Goal: Navigation & Orientation: Find specific page/section

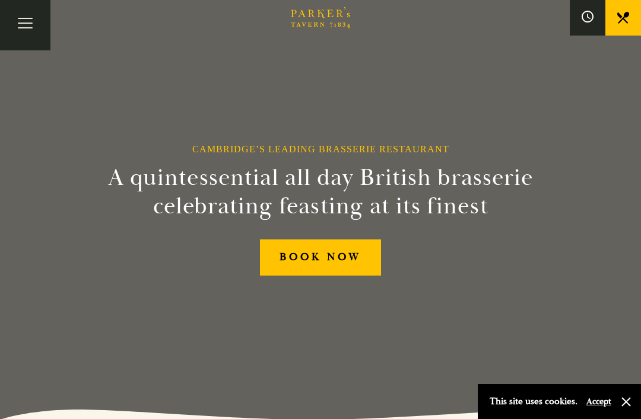
click at [596, 407] on button "Accept" at bounding box center [598, 401] width 25 height 11
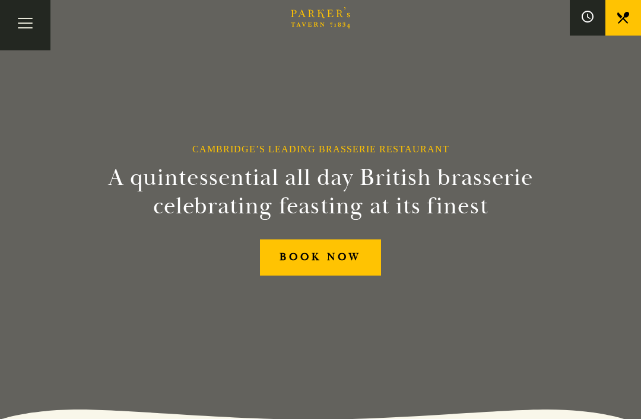
click at [25, 31] on button "Toggle navigation" at bounding box center [25, 25] width 50 height 50
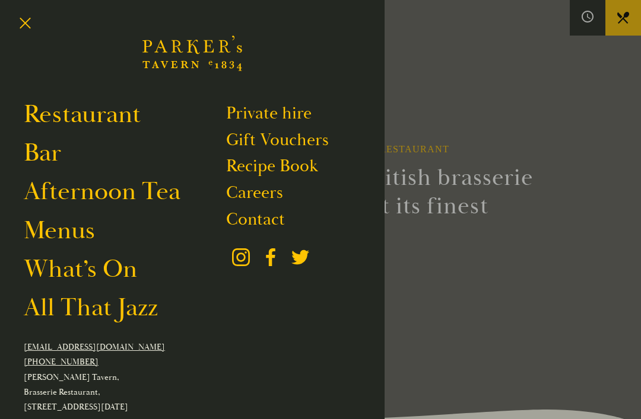
click at [233, 227] on link "Contact" at bounding box center [255, 219] width 59 height 21
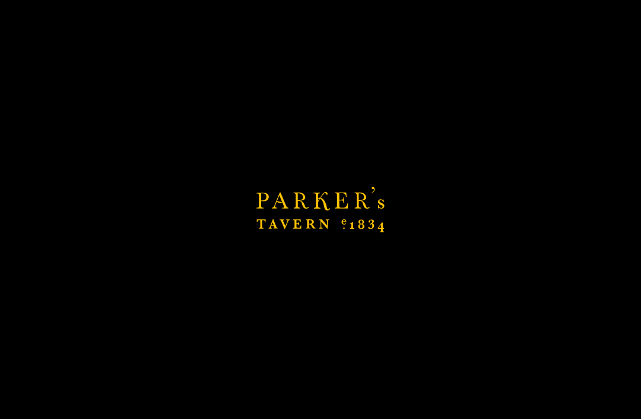
click at [260, 214] on link "Contact" at bounding box center [255, 219] width 59 height 21
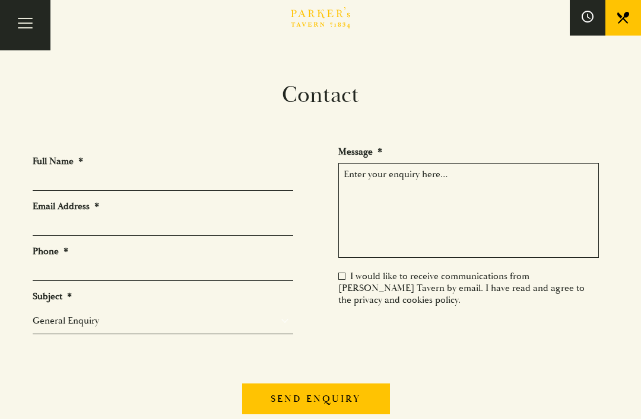
click at [31, 27] on button "Toggle navigation" at bounding box center [25, 25] width 50 height 50
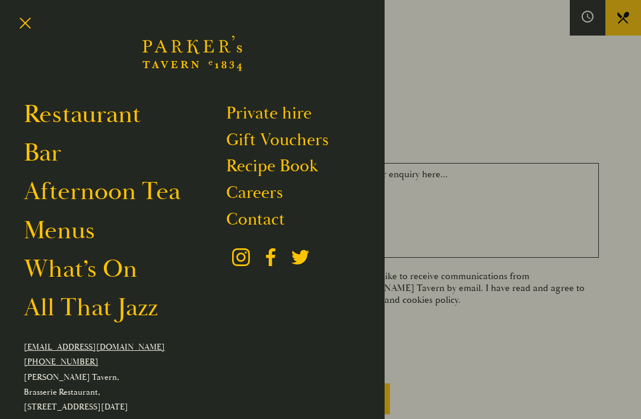
click at [68, 232] on link "Menus" at bounding box center [59, 231] width 71 height 32
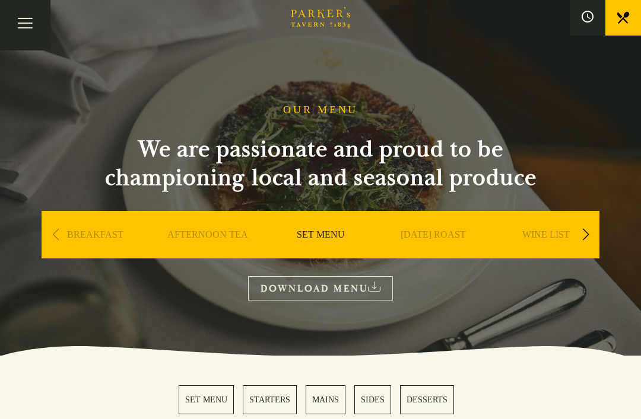
click at [90, 238] on link "BREAKFAST" at bounding box center [95, 252] width 56 height 47
